Goal: Find specific page/section: Find specific page/section

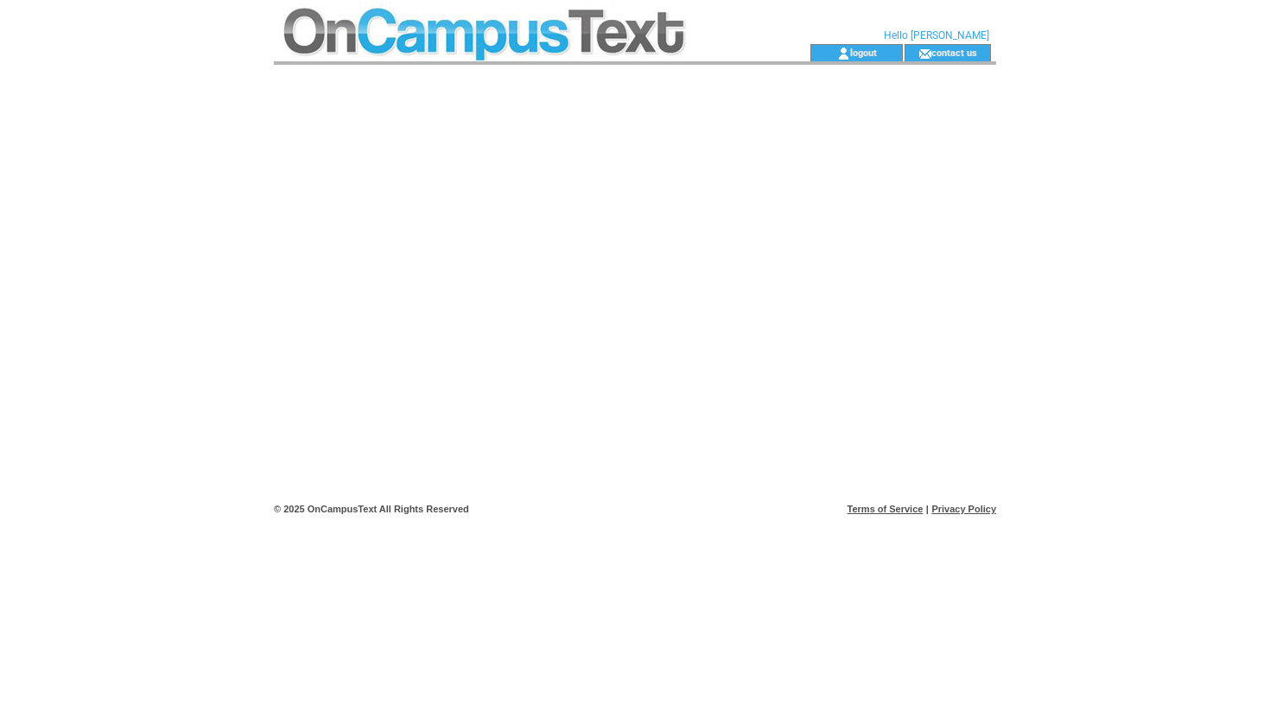
click at [422, 38] on td at bounding box center [511, 22] width 474 height 44
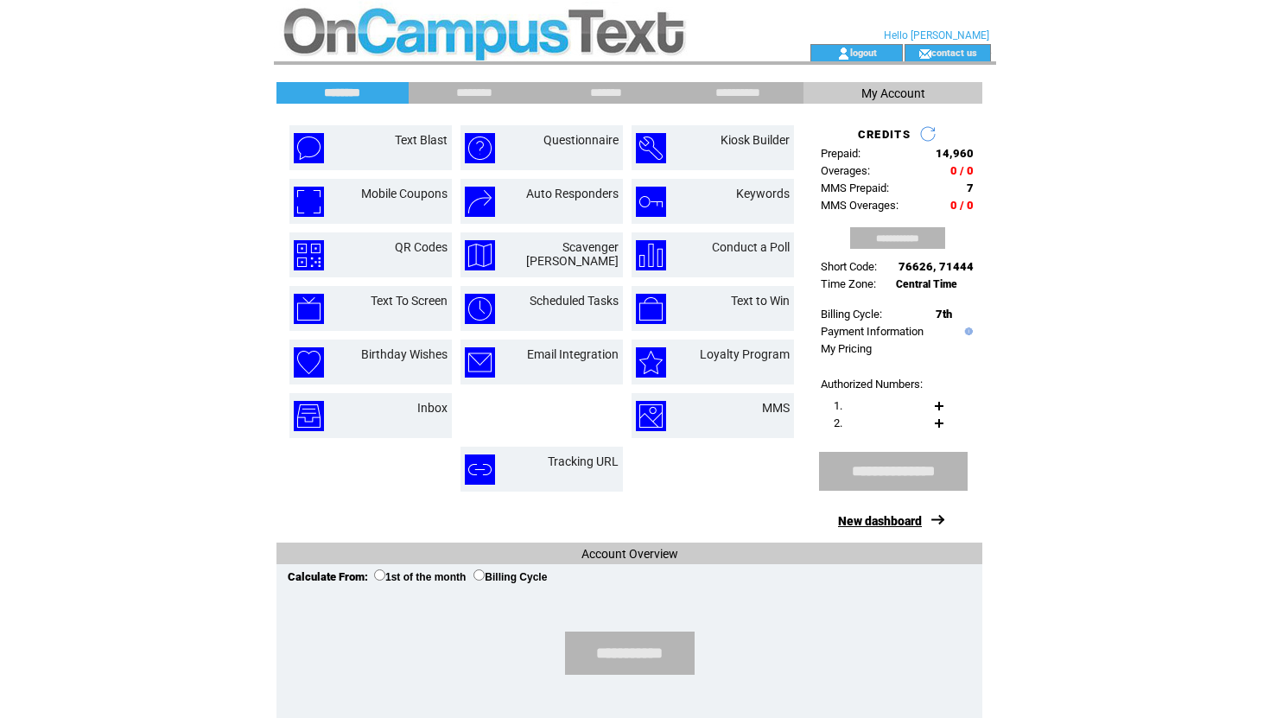
click at [883, 517] on link "New dashboard" at bounding box center [880, 521] width 84 height 14
